Goal: Information Seeking & Learning: Learn about a topic

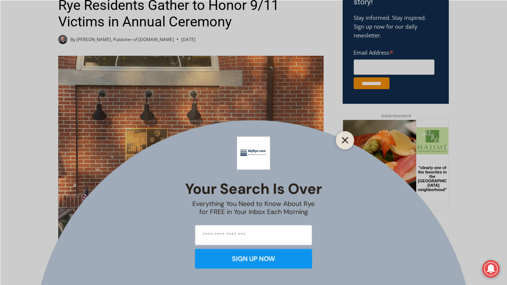
click at [343, 141] on icon "Close" at bounding box center [345, 140] width 7 height 7
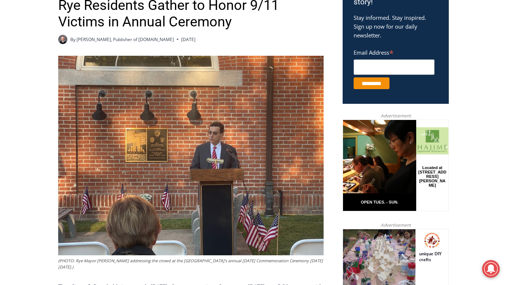
drag, startPoint x: 506, startPoint y: 48, endPoint x: 505, endPoint y: 53, distance: 4.8
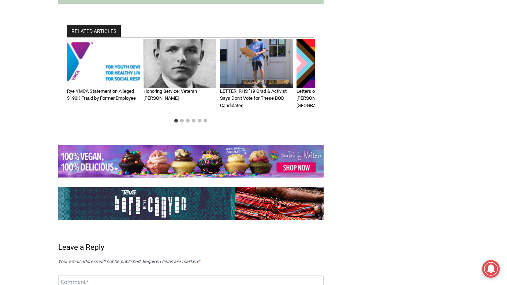
scroll to position [1373, 0]
